Goal: Information Seeking & Learning: Learn about a topic

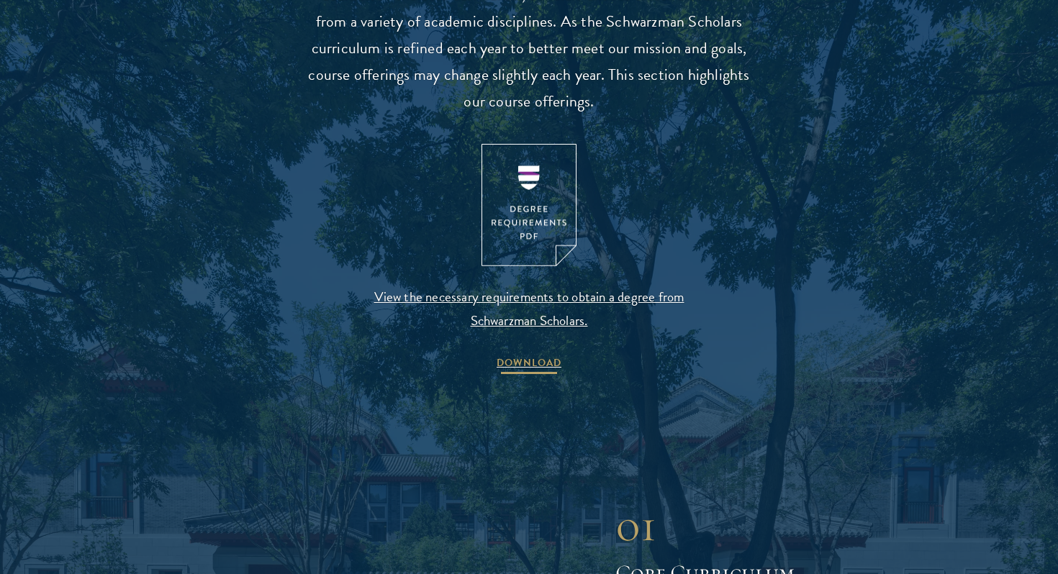
scroll to position [1467, 0]
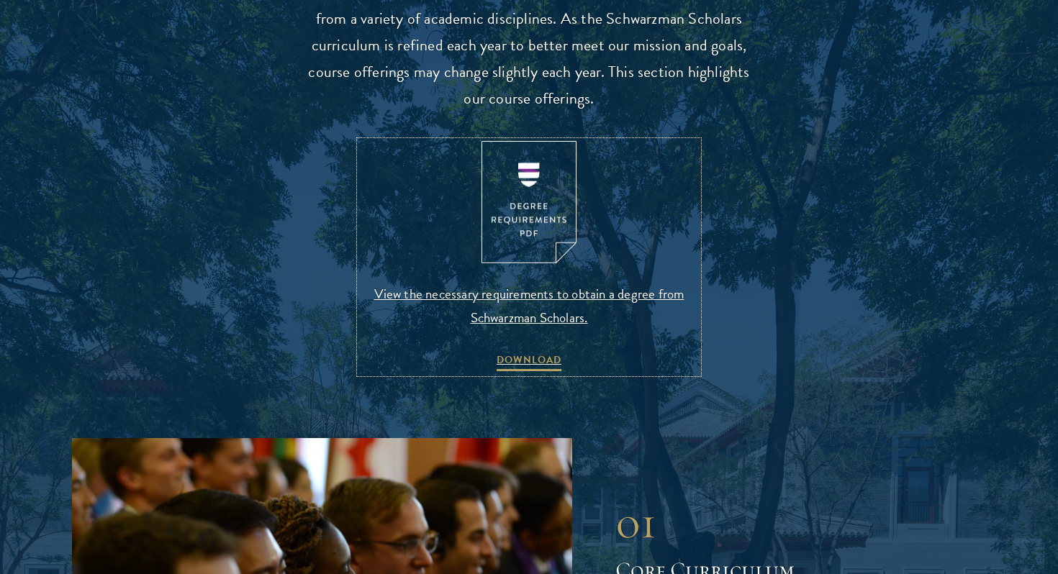
click at [543, 202] on img at bounding box center [529, 202] width 95 height 123
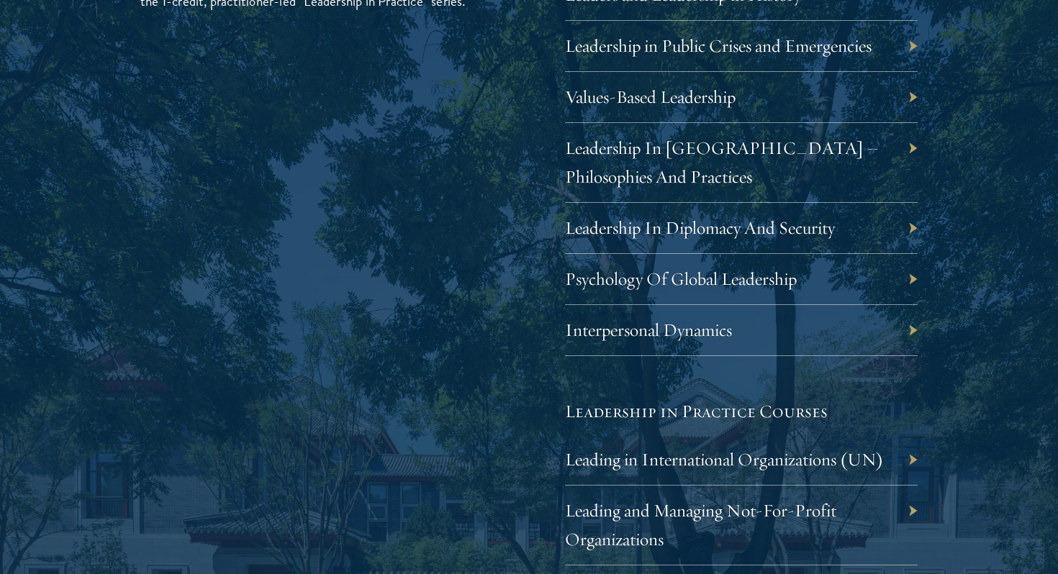
scroll to position [2625, 0]
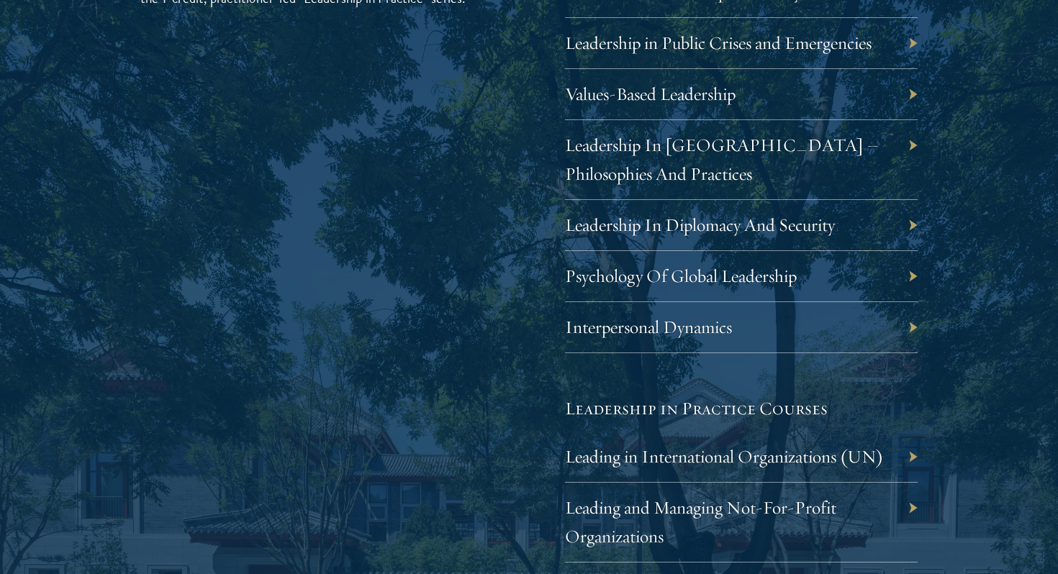
click at [697, 339] on div "Interpersonal Dynamics" at bounding box center [741, 327] width 353 height 51
click at [732, 323] on link "Interpersonal Dynamics" at bounding box center [659, 327] width 167 height 22
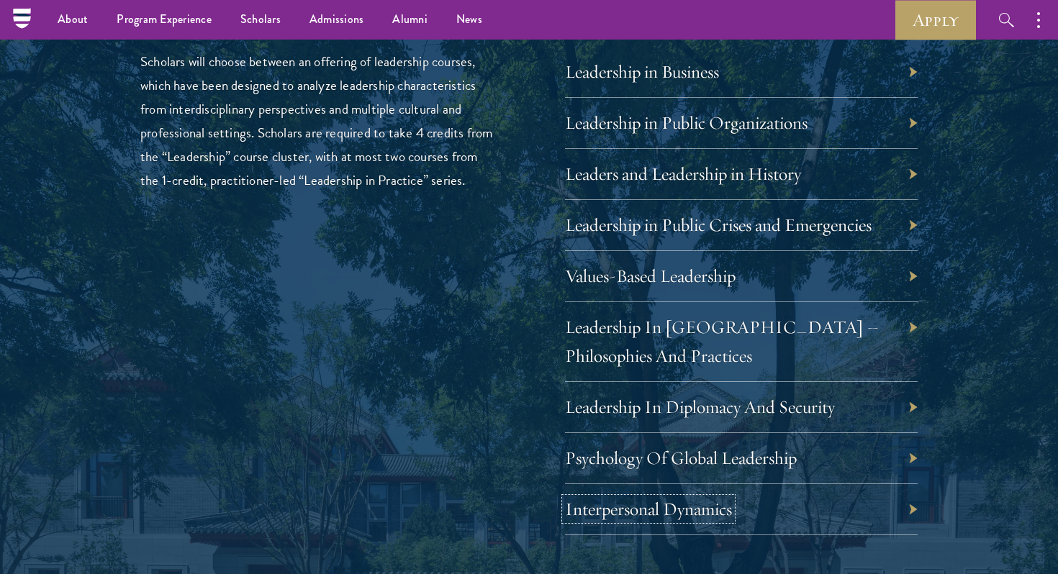
scroll to position [2430, 0]
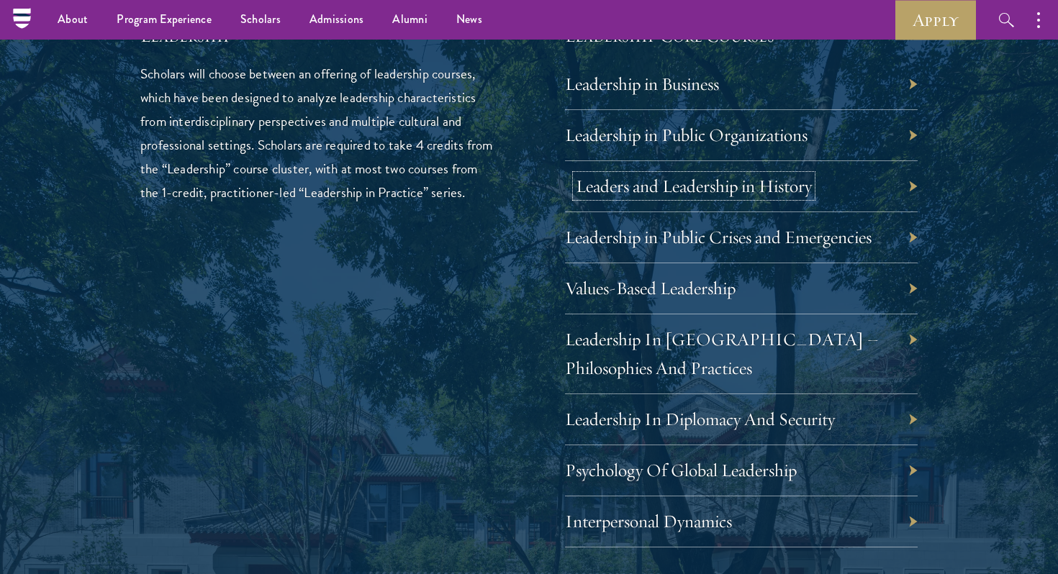
click at [745, 184] on link "Leaders and Leadership in History" at bounding box center [694, 186] width 236 height 22
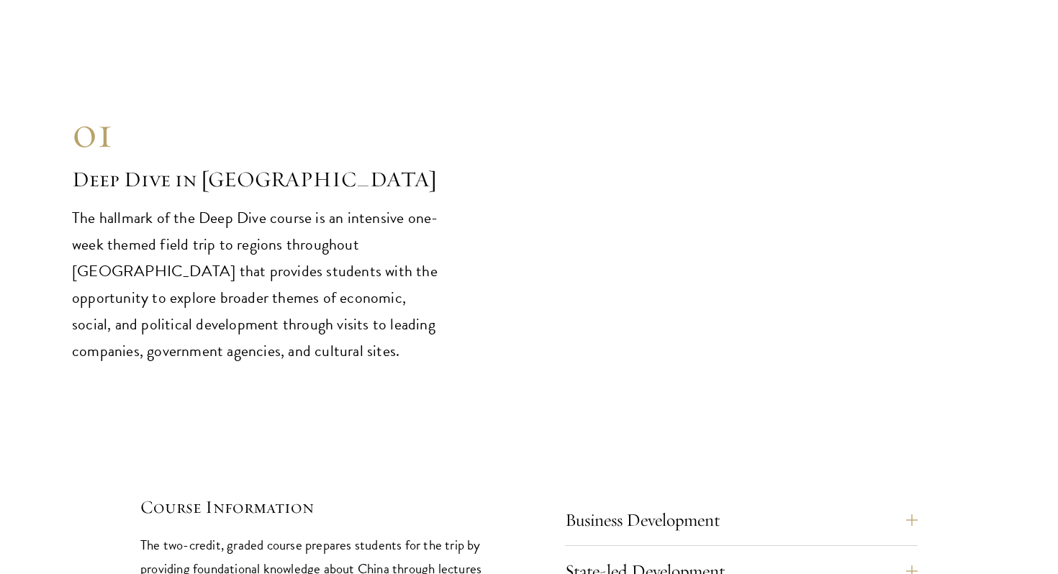
scroll to position [5913, 0]
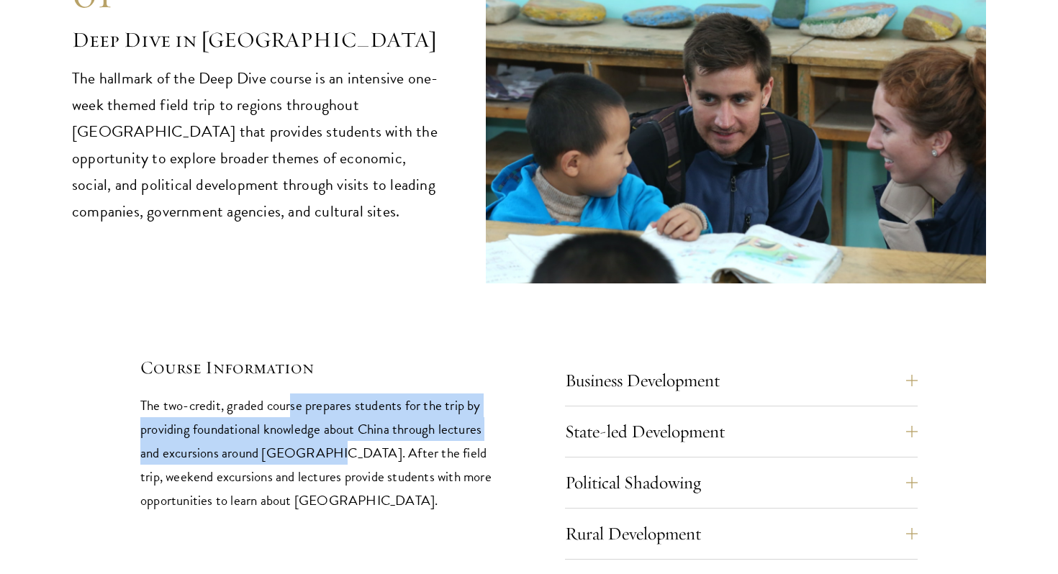
drag, startPoint x: 292, startPoint y: 353, endPoint x: 310, endPoint y: 384, distance: 36.4
click at [310, 394] on p "The two-credit, graded course prepares students for the trip by providing found…" at bounding box center [316, 453] width 353 height 119
click at [621, 364] on button "Business Development" at bounding box center [752, 381] width 353 height 35
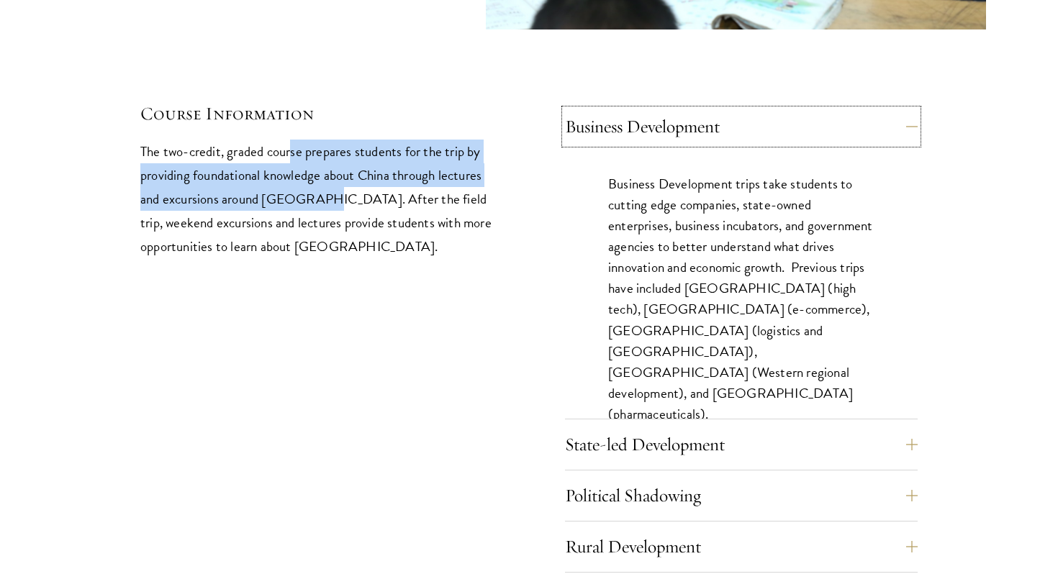
scroll to position [6168, 0]
click at [779, 109] on button "Business Development" at bounding box center [752, 126] width 353 height 35
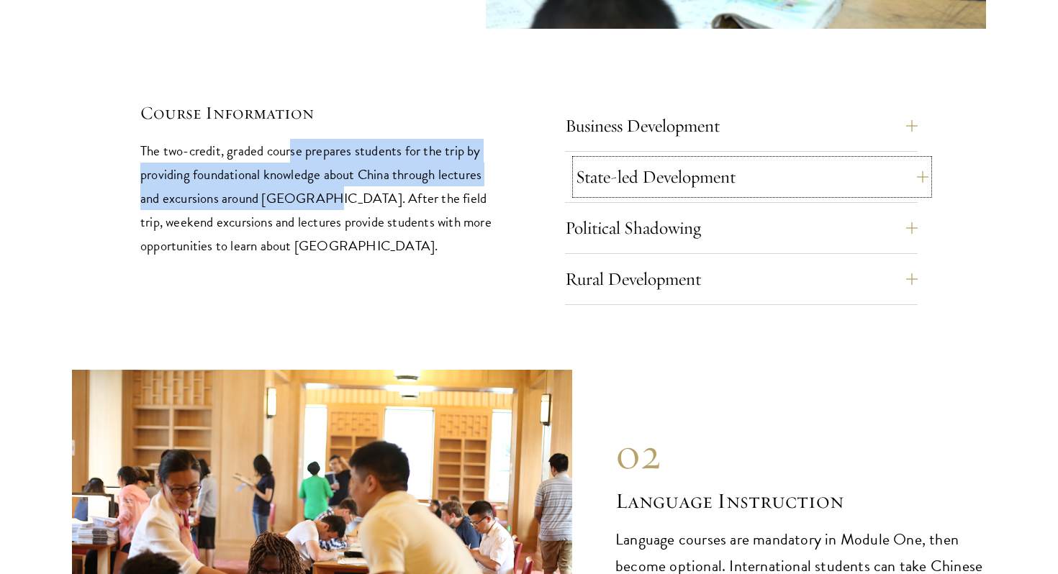
click at [749, 160] on button "State-led Development" at bounding box center [752, 177] width 353 height 35
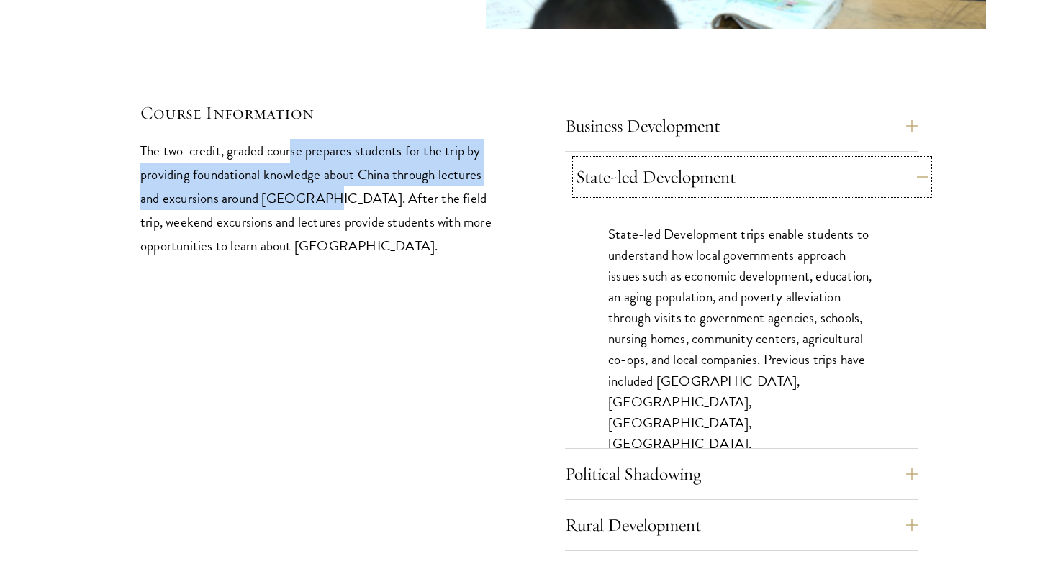
click at [746, 160] on button "State-led Development" at bounding box center [752, 177] width 353 height 35
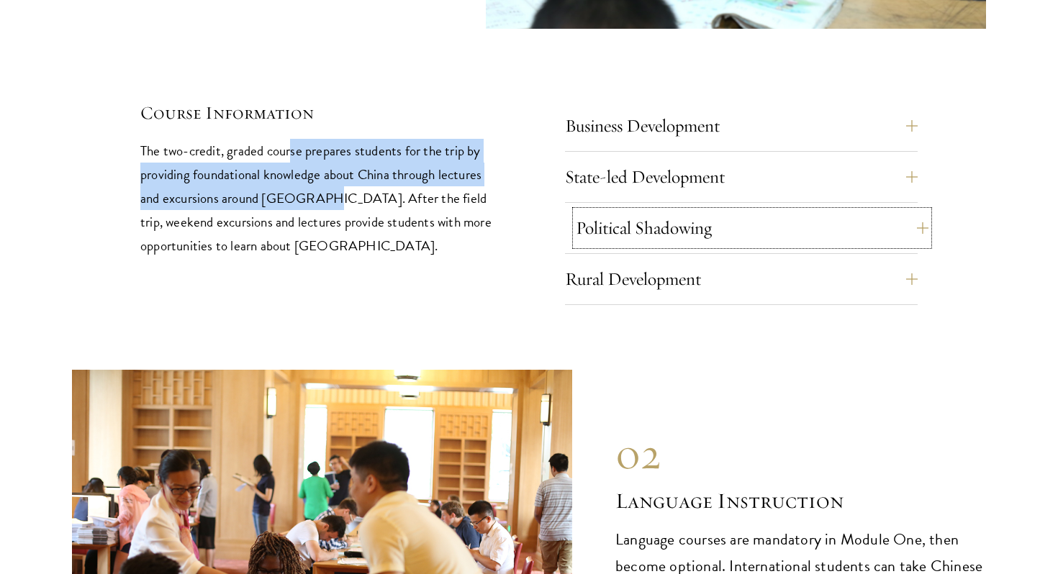
click at [726, 211] on button "Political Shadowing" at bounding box center [752, 228] width 353 height 35
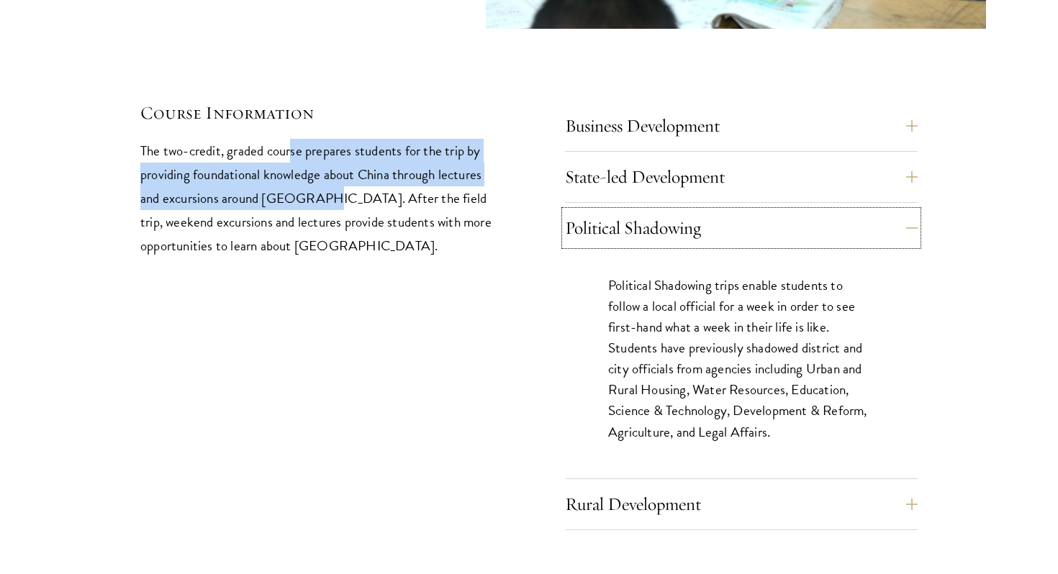
scroll to position [6173, 0]
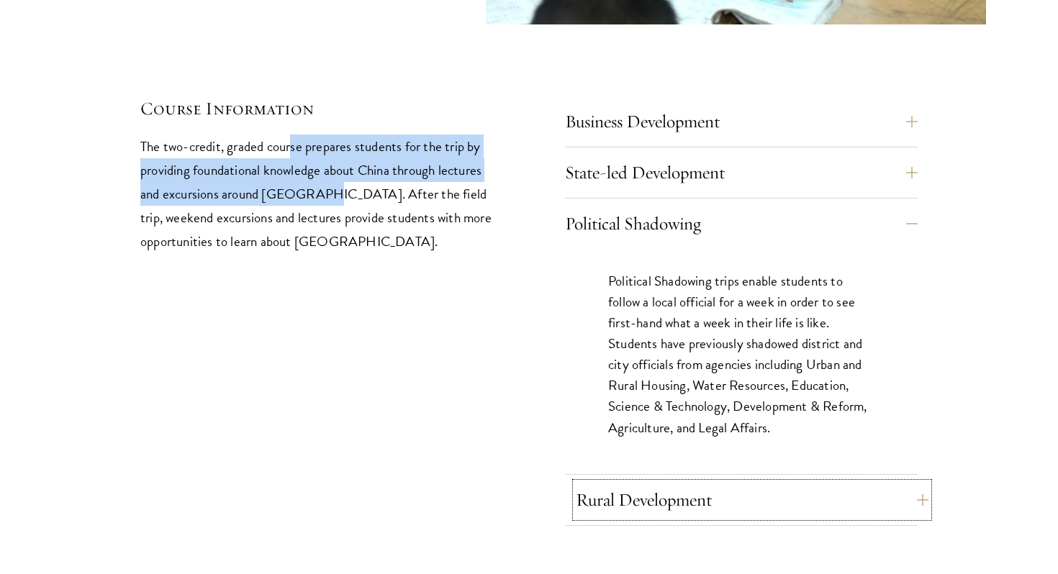
click at [682, 483] on button "Rural Development" at bounding box center [752, 500] width 353 height 35
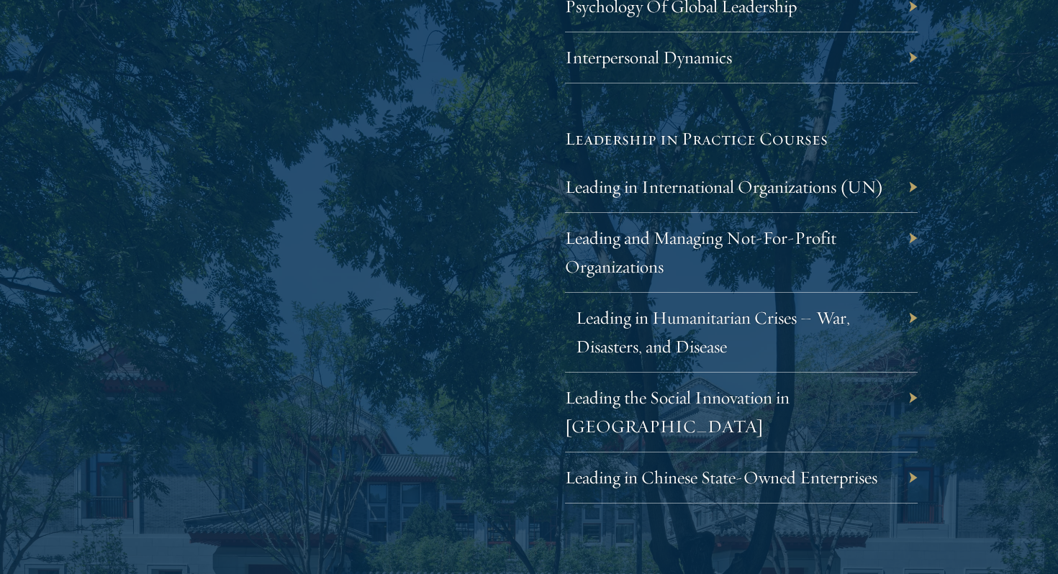
scroll to position [2899, 0]
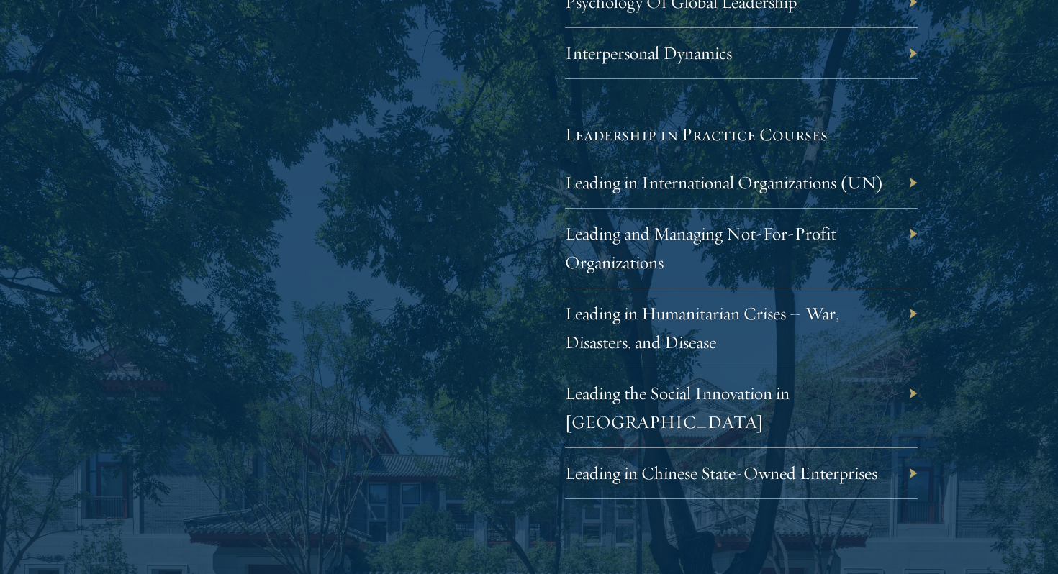
click at [789, 346] on div "Leading in Humanitarian Crises – War, Disasters, and Disease" at bounding box center [741, 329] width 353 height 80
click at [769, 322] on link "Leading in Humanitarian Crises – War, Disasters, and Disease" at bounding box center [713, 327] width 274 height 51
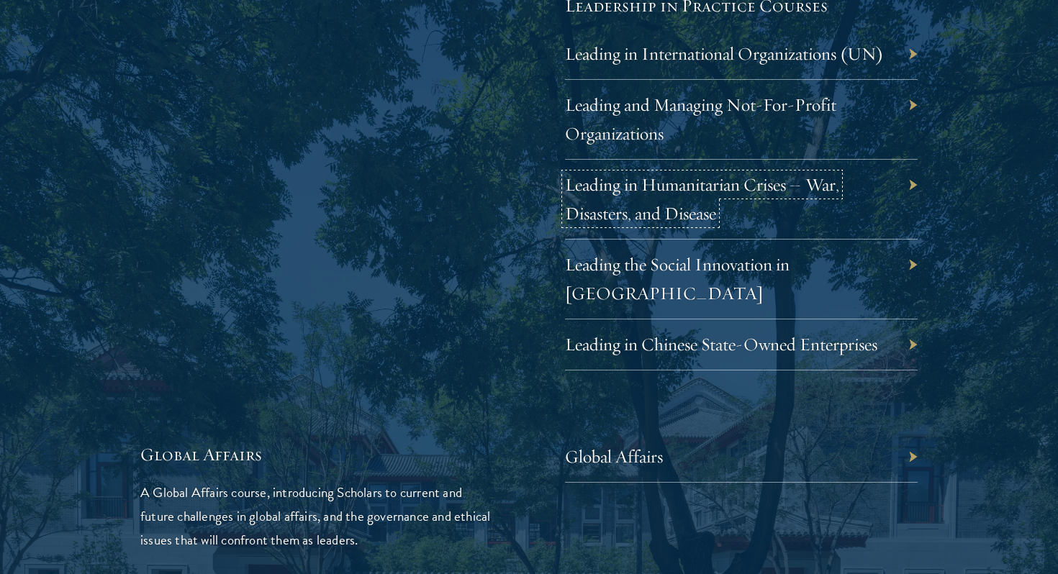
scroll to position [3032, 0]
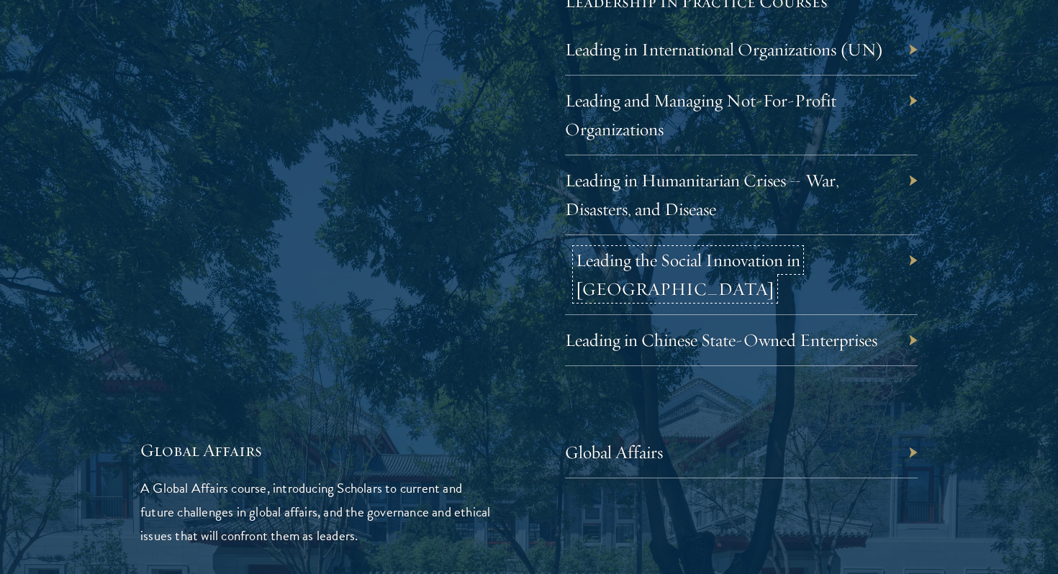
click at [787, 259] on link "Leading the Social Innovation in China" at bounding box center [688, 274] width 225 height 51
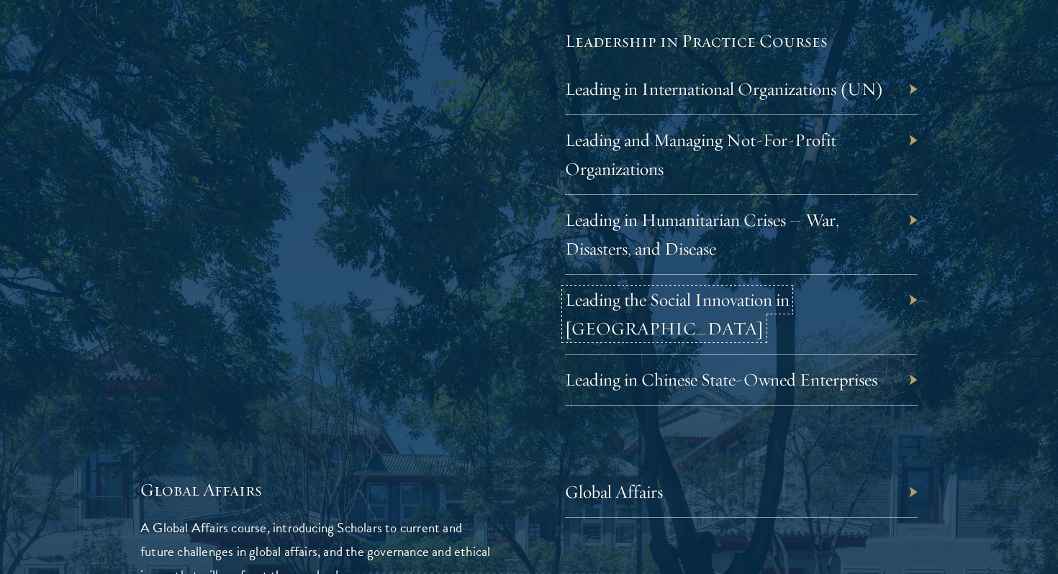
scroll to position [2995, 0]
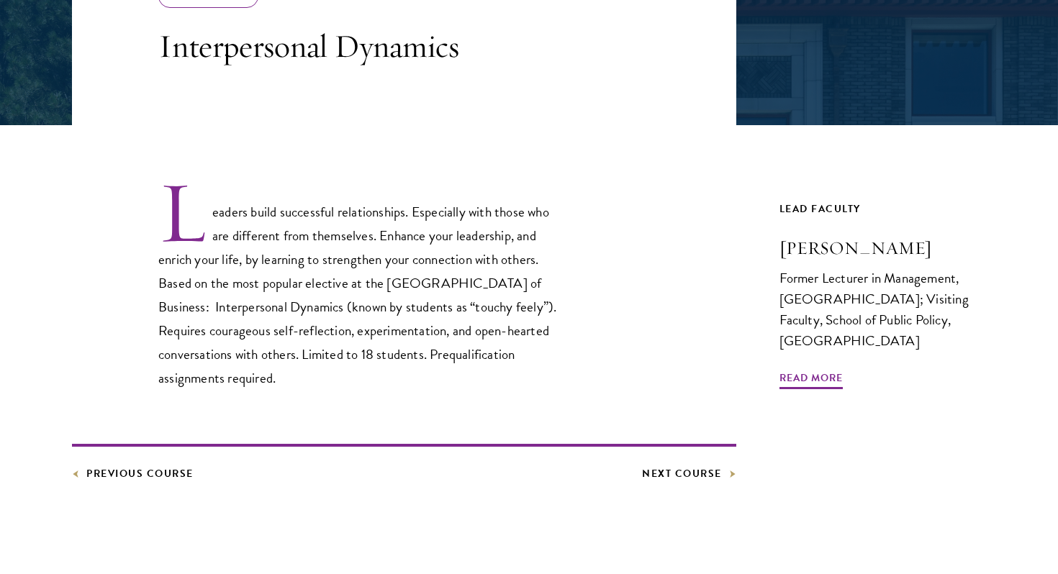
scroll to position [325, 0]
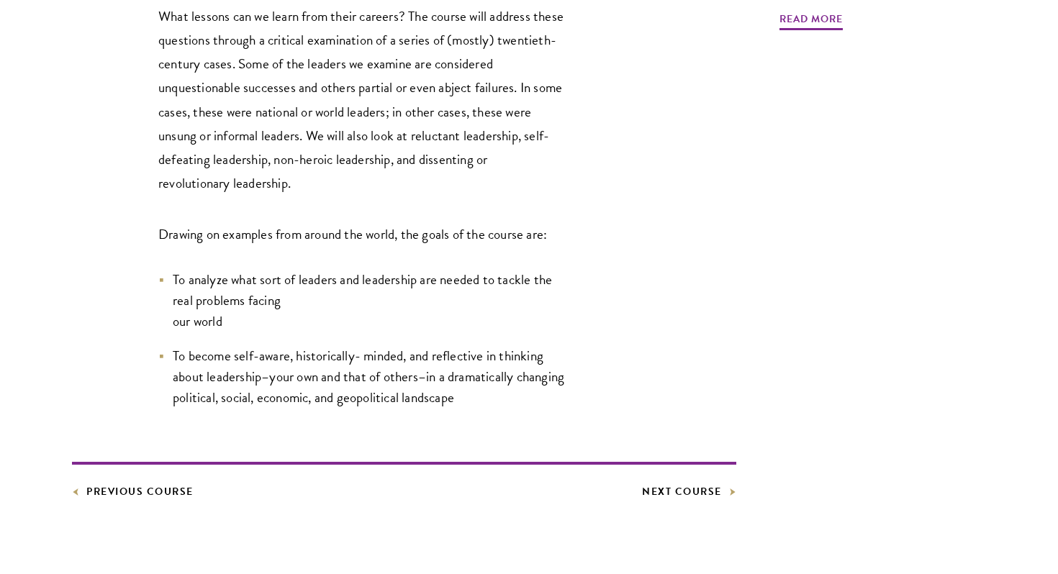
scroll to position [664, 0]
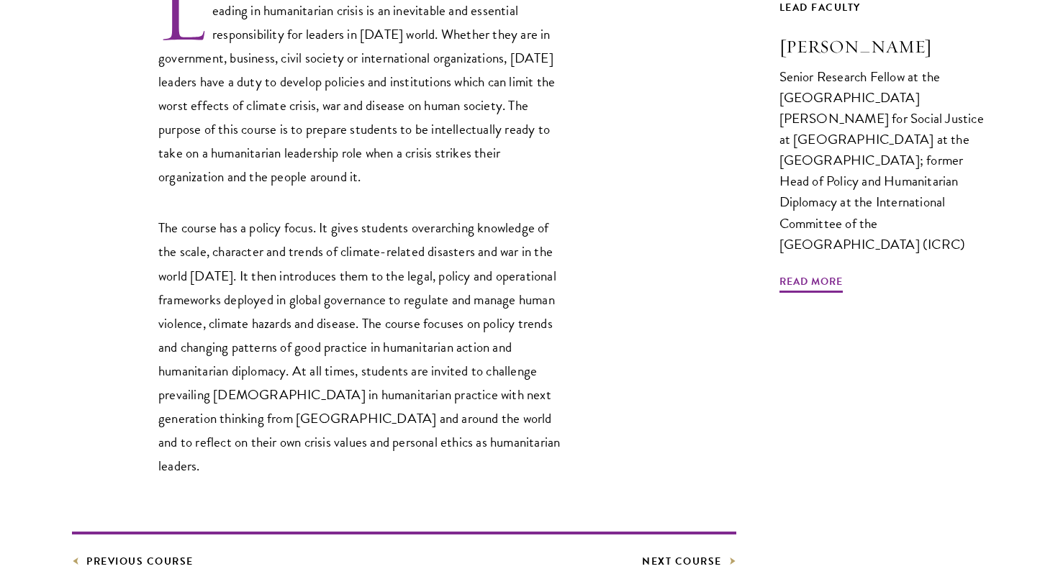
scroll to position [533, 0]
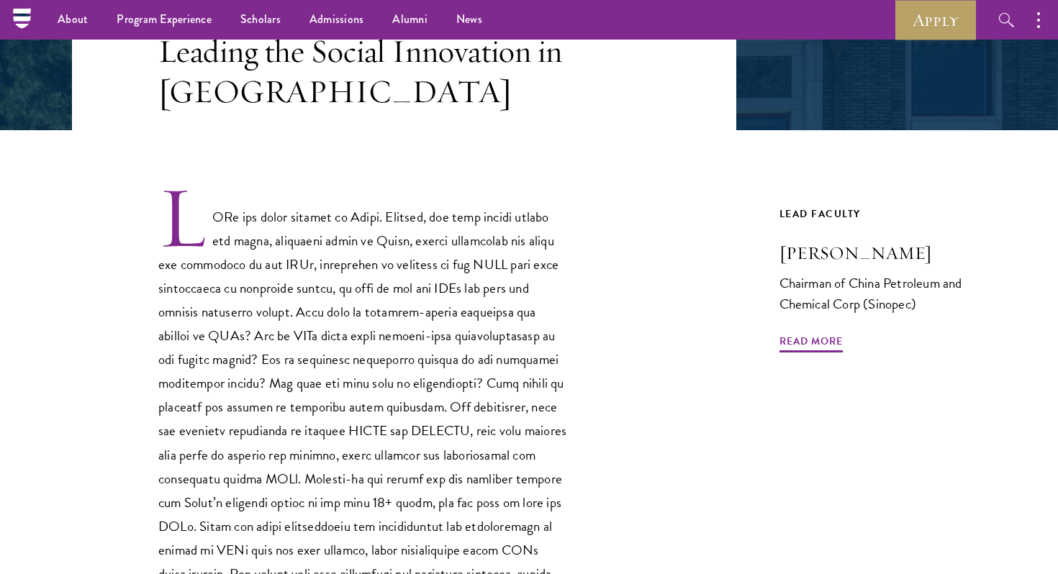
scroll to position [308, 0]
